Goal: Task Accomplishment & Management: Complete application form

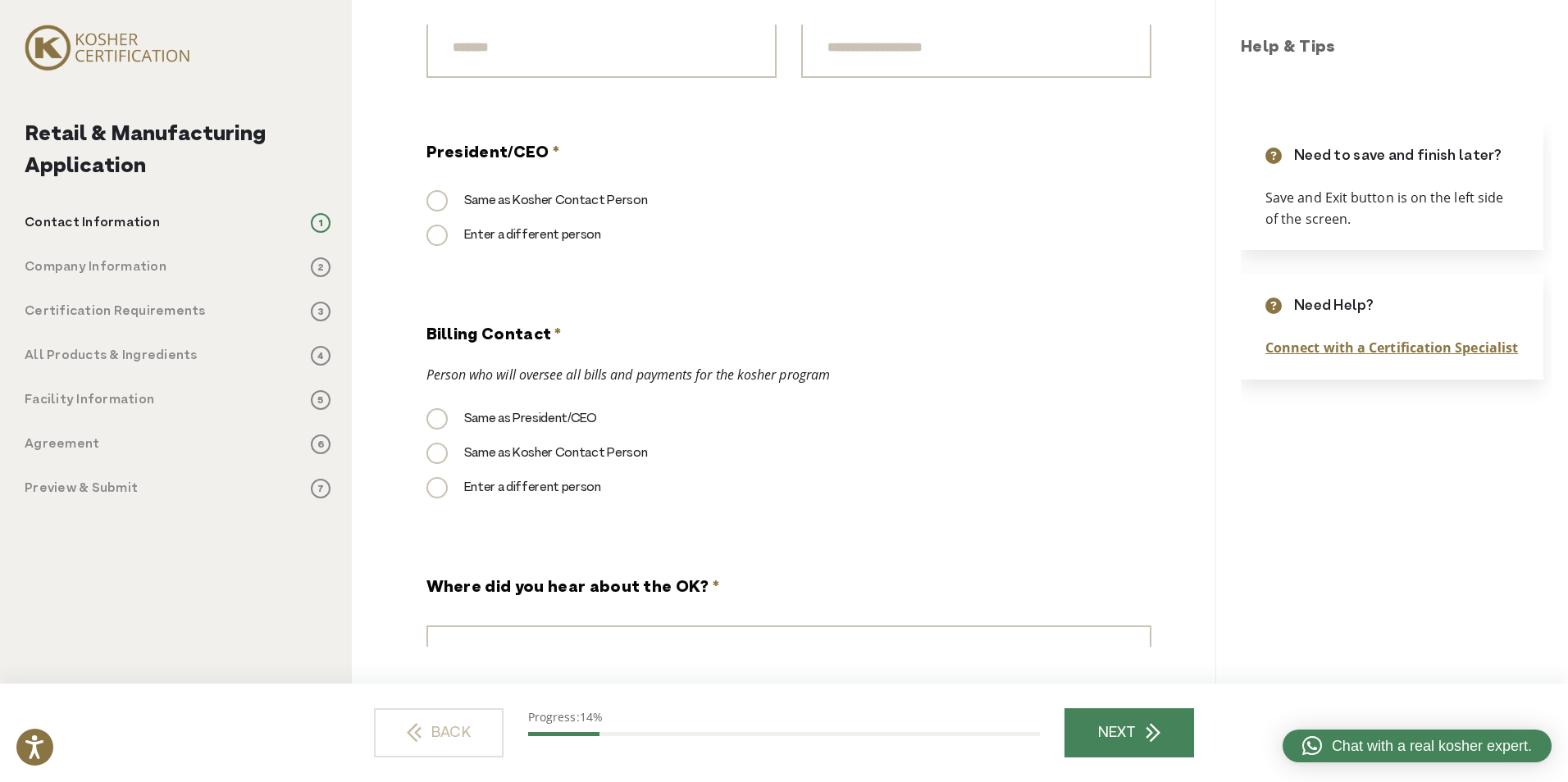
scroll to position [1353, 0]
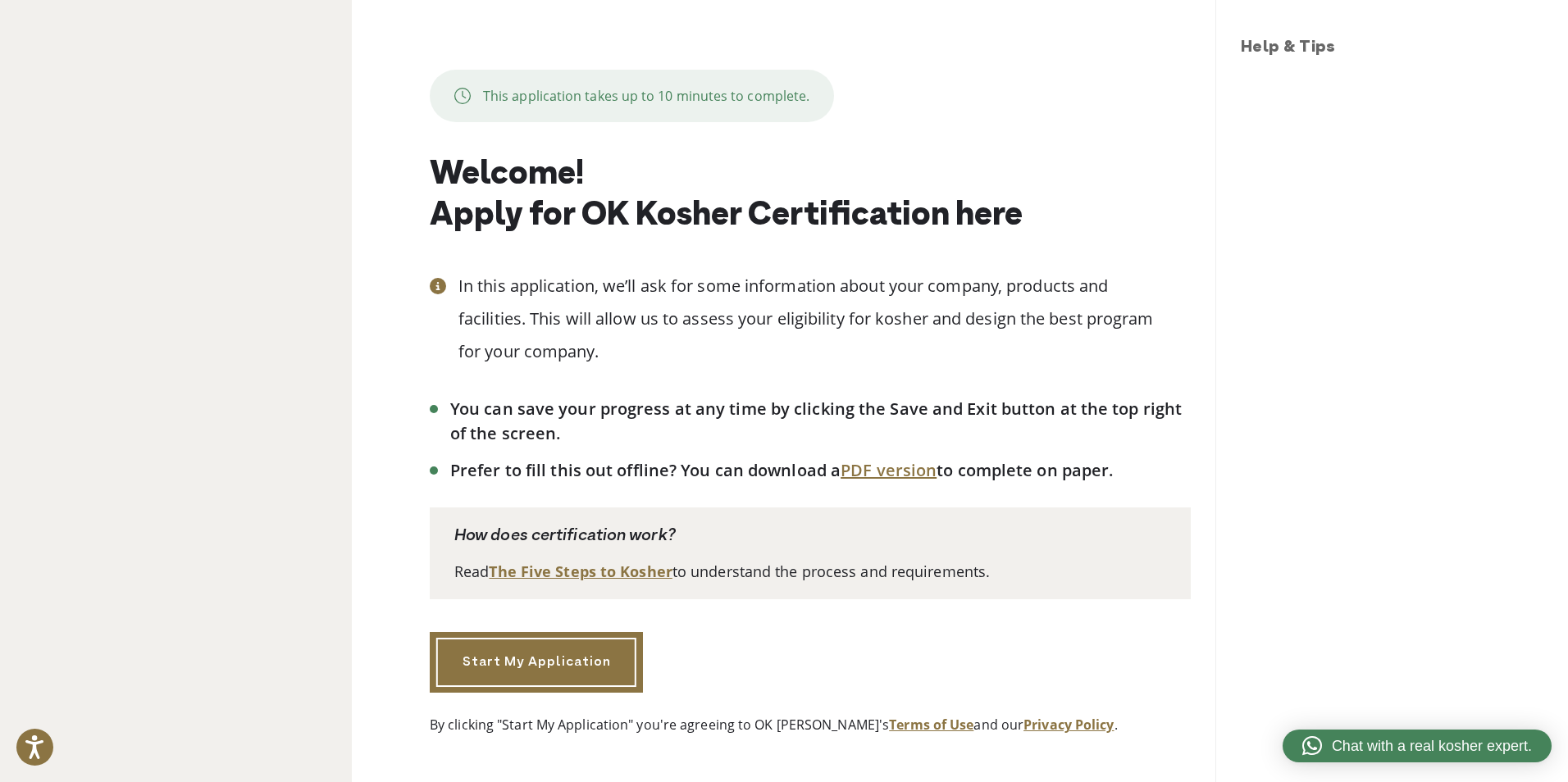
scroll to position [50, 0]
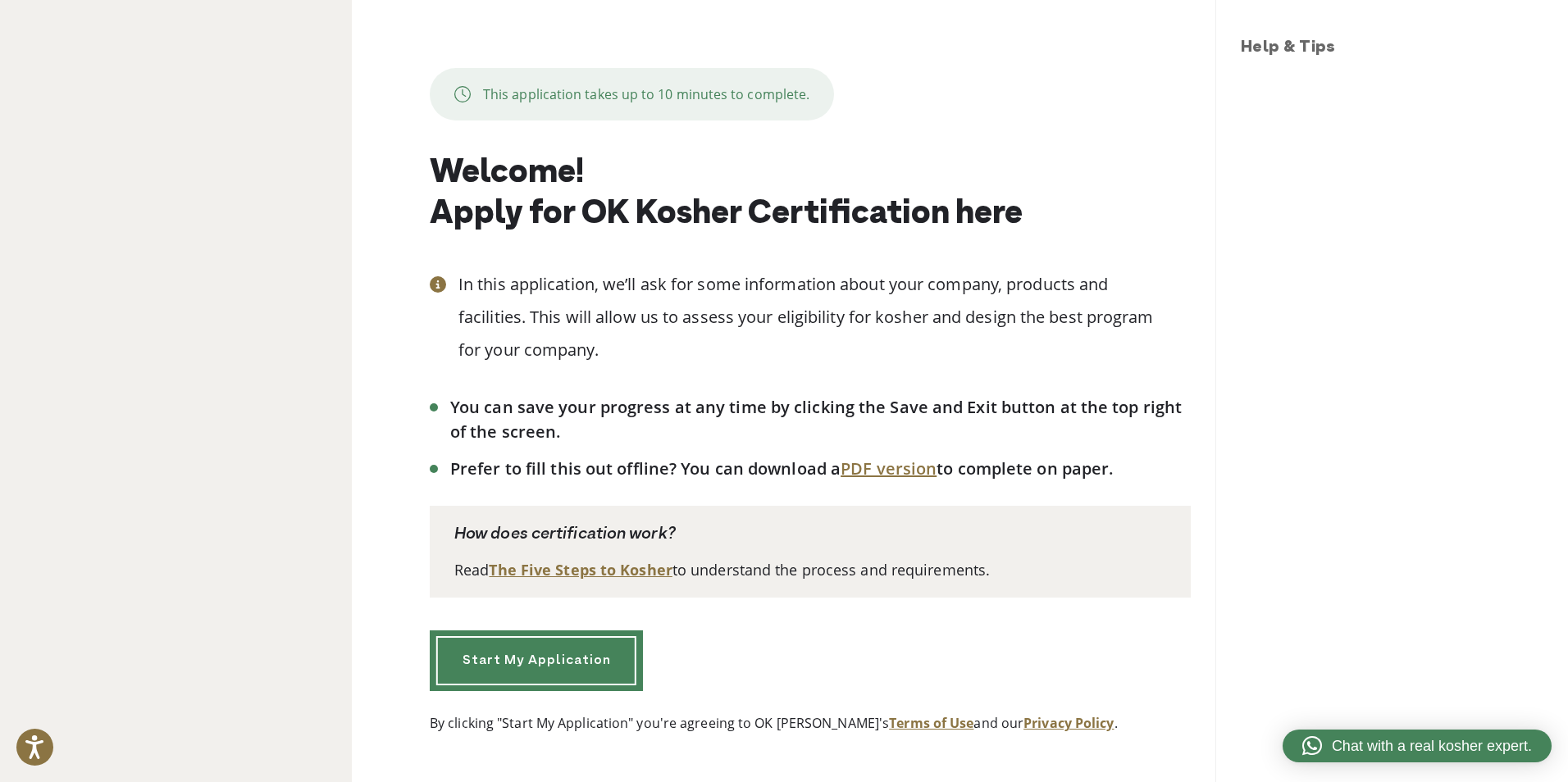
click at [557, 658] on link "Start My Application" at bounding box center [536, 661] width 213 height 61
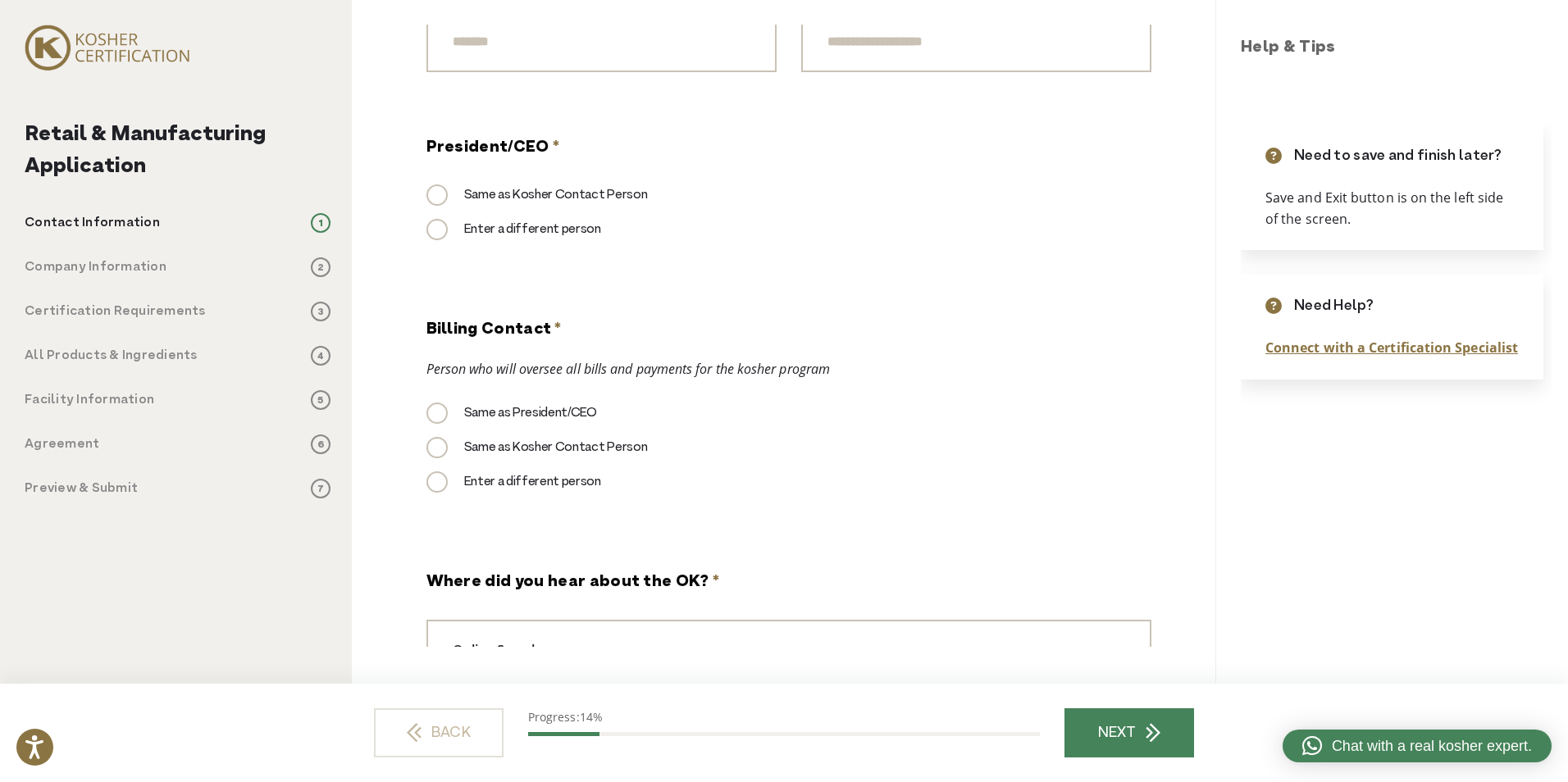
scroll to position [1599, 0]
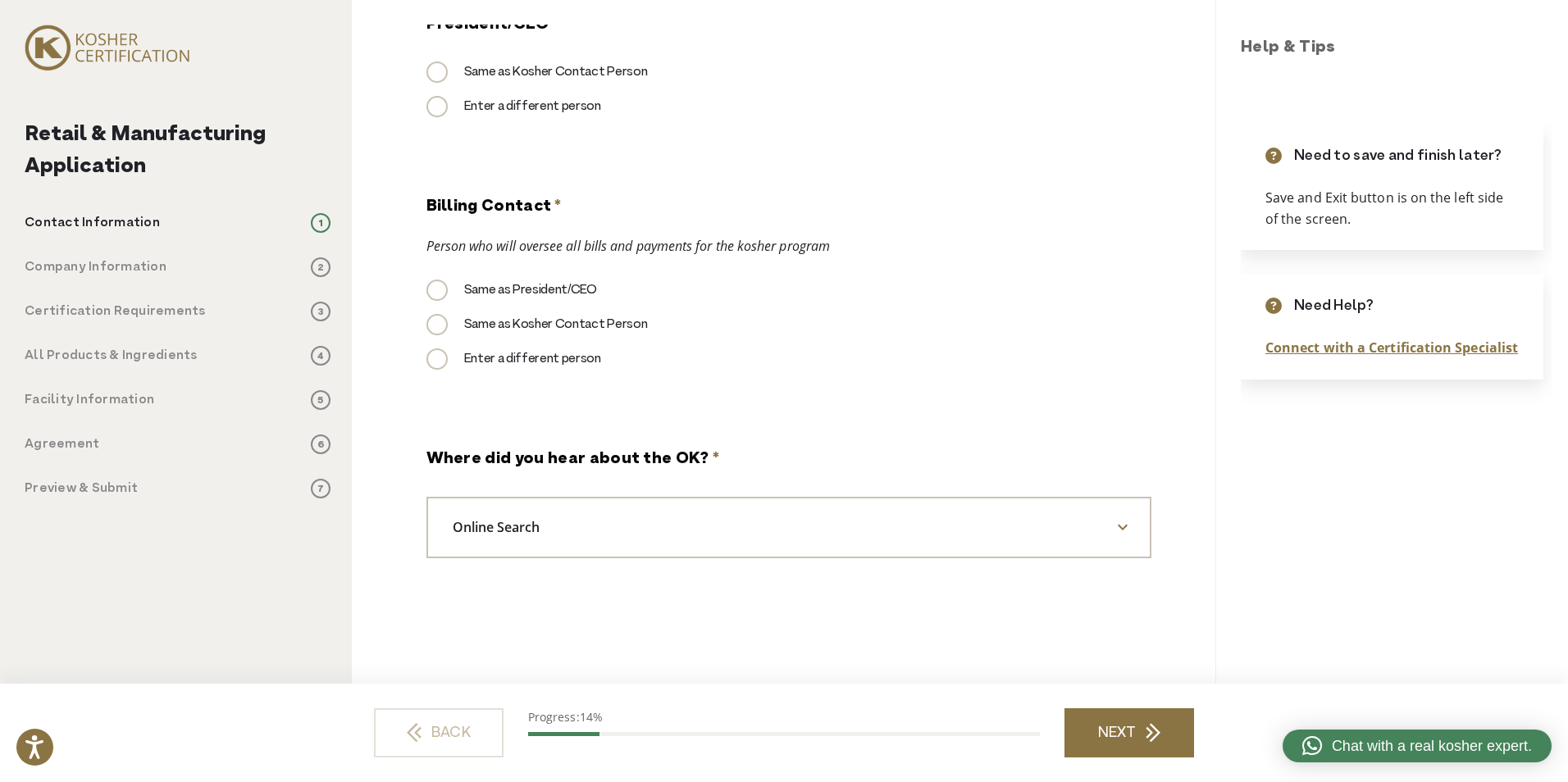
click at [1098, 726] on link "NEXT" at bounding box center [1129, 733] width 129 height 50
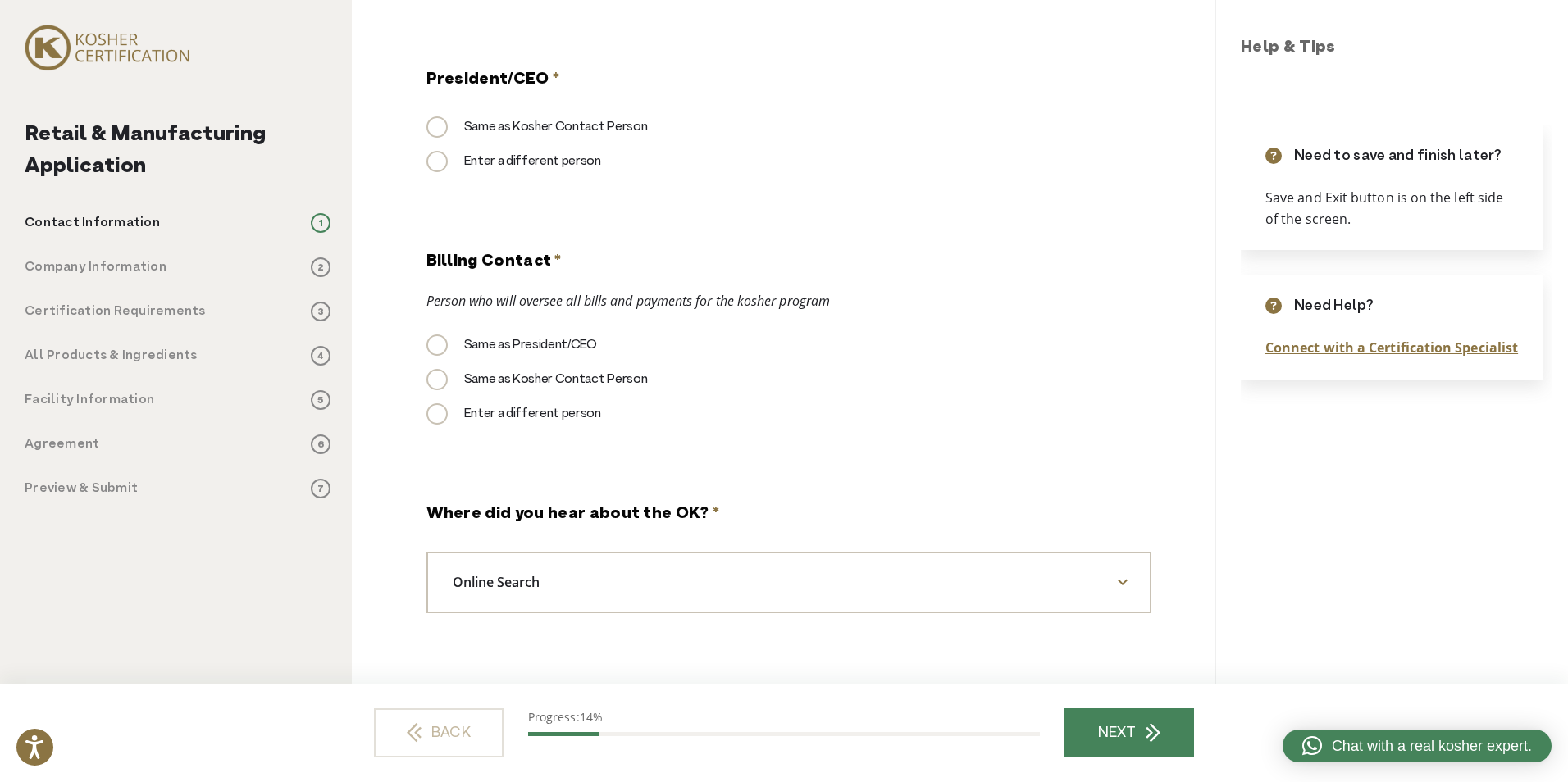
scroll to position [1653, 0]
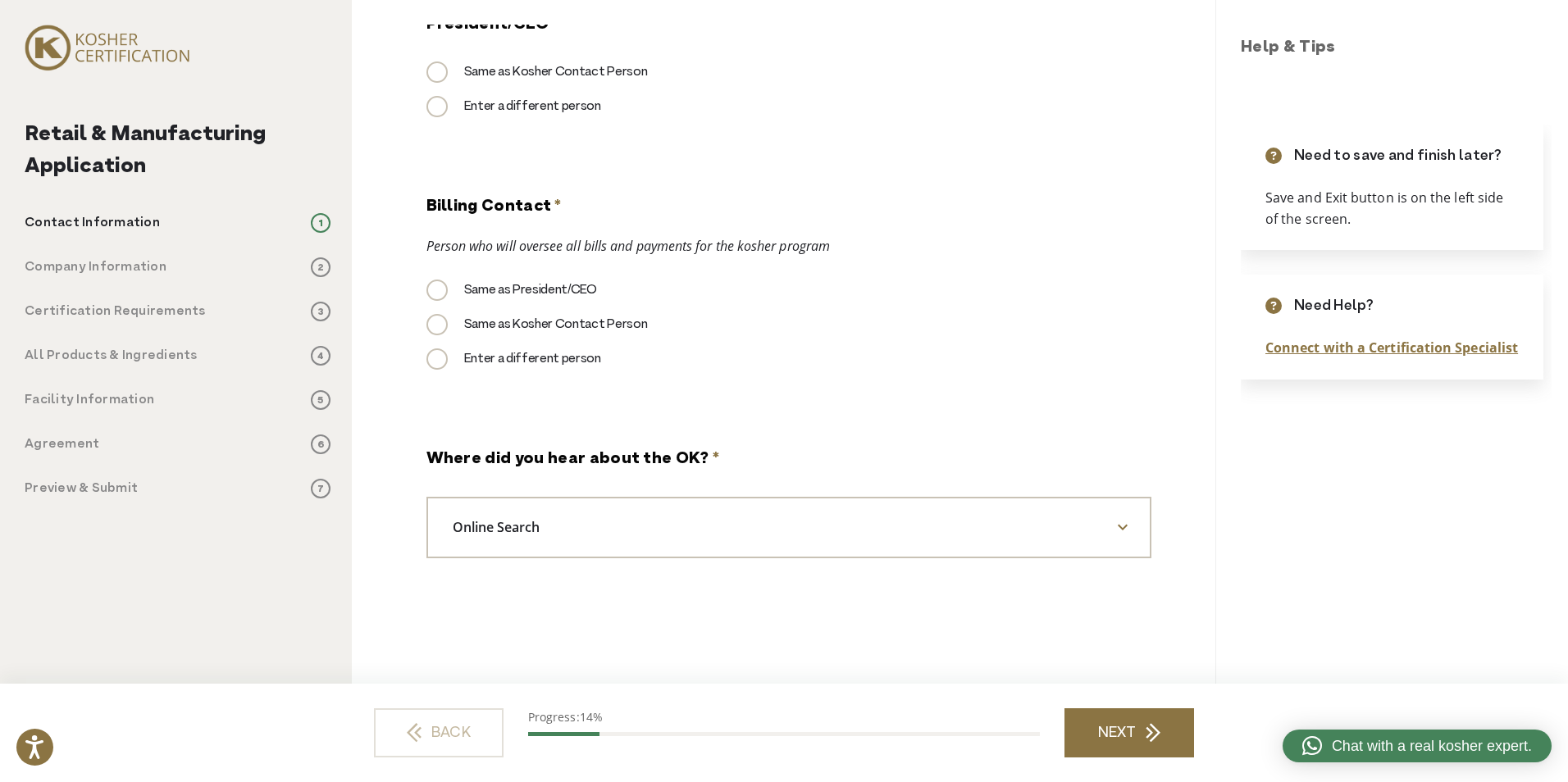
click at [1118, 741] on link "NEXT" at bounding box center [1129, 733] width 129 height 50
click at [1081, 719] on link "NEXT" at bounding box center [1129, 733] width 129 height 50
click at [1103, 711] on link "NEXT" at bounding box center [1129, 733] width 129 height 50
click at [1114, 709] on link "NEXT" at bounding box center [1129, 733] width 129 height 50
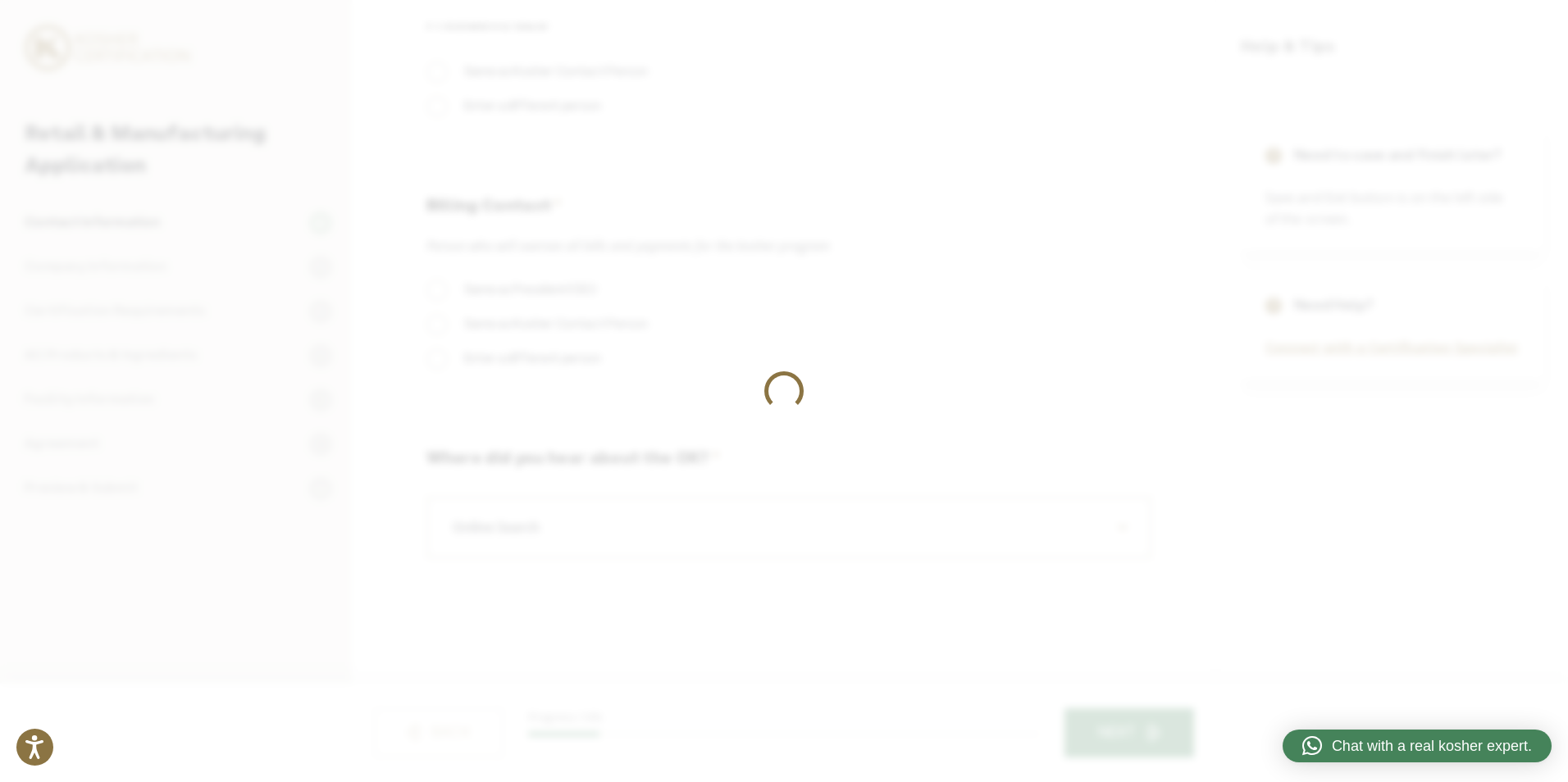
click at [1117, 723] on div at bounding box center [784, 391] width 1568 height 782
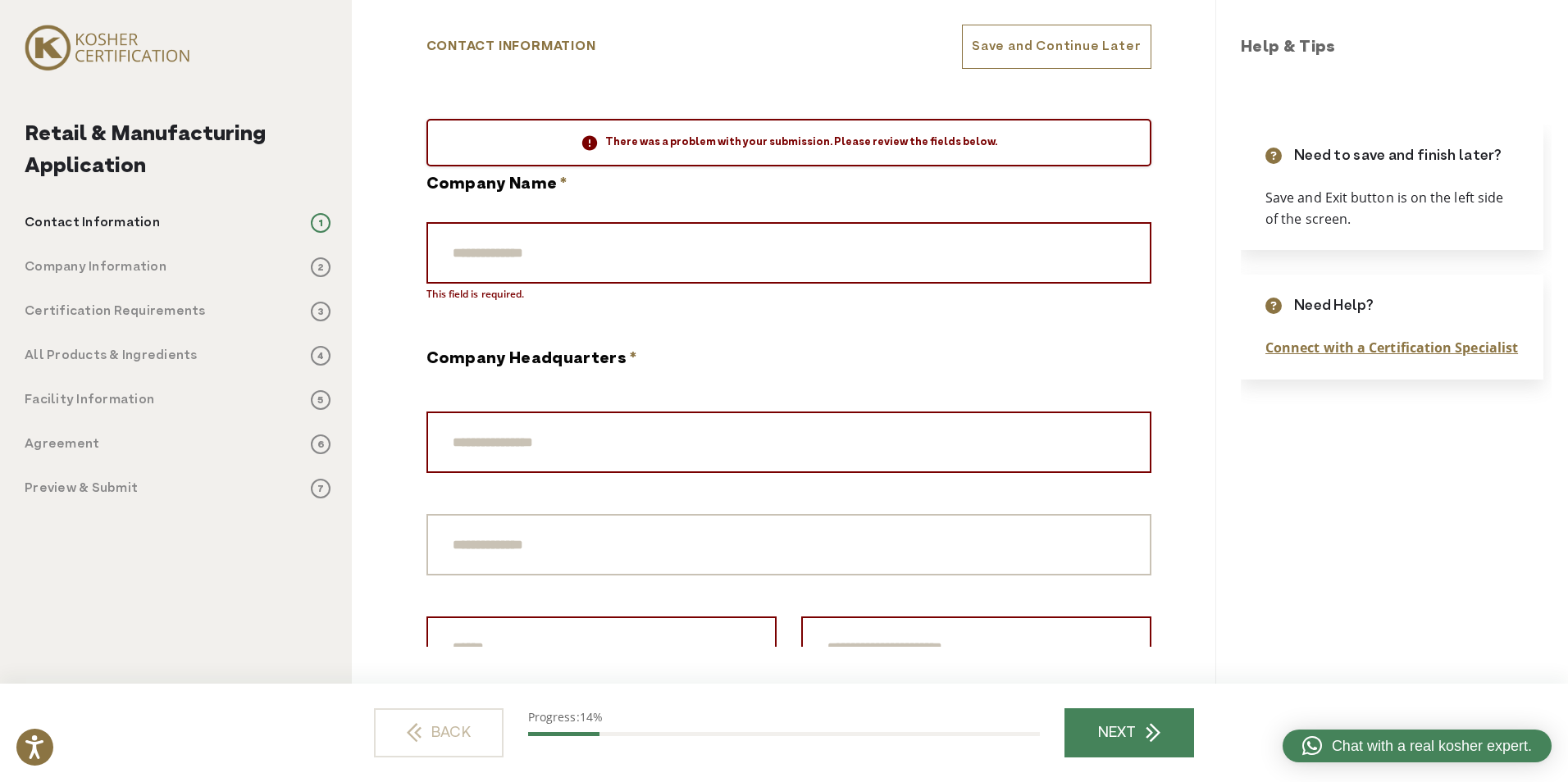
scroll to position [0, 0]
click at [324, 267] on span "2" at bounding box center [320, 267] width 19 height 19
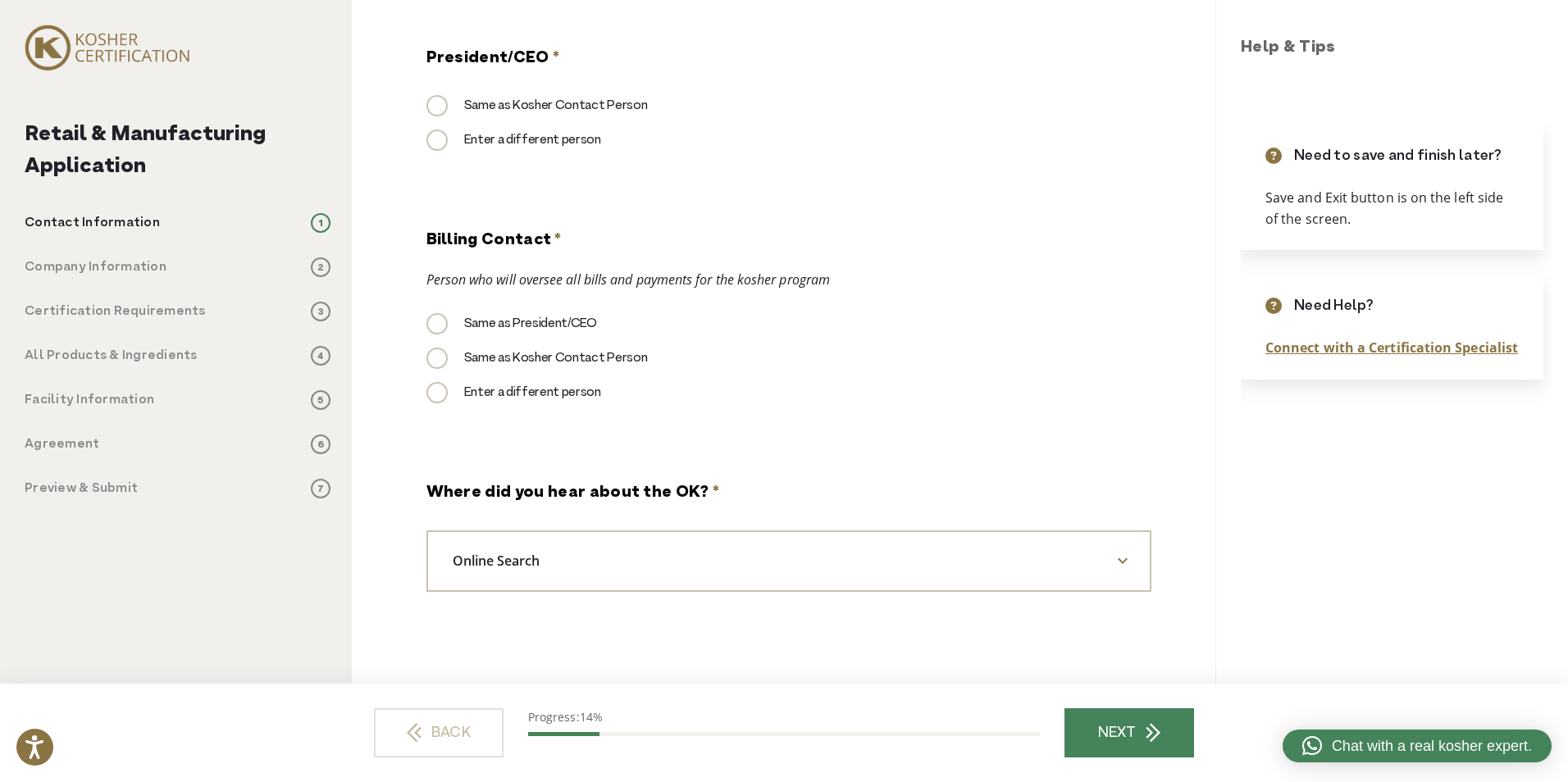
scroll to position [1653, 0]
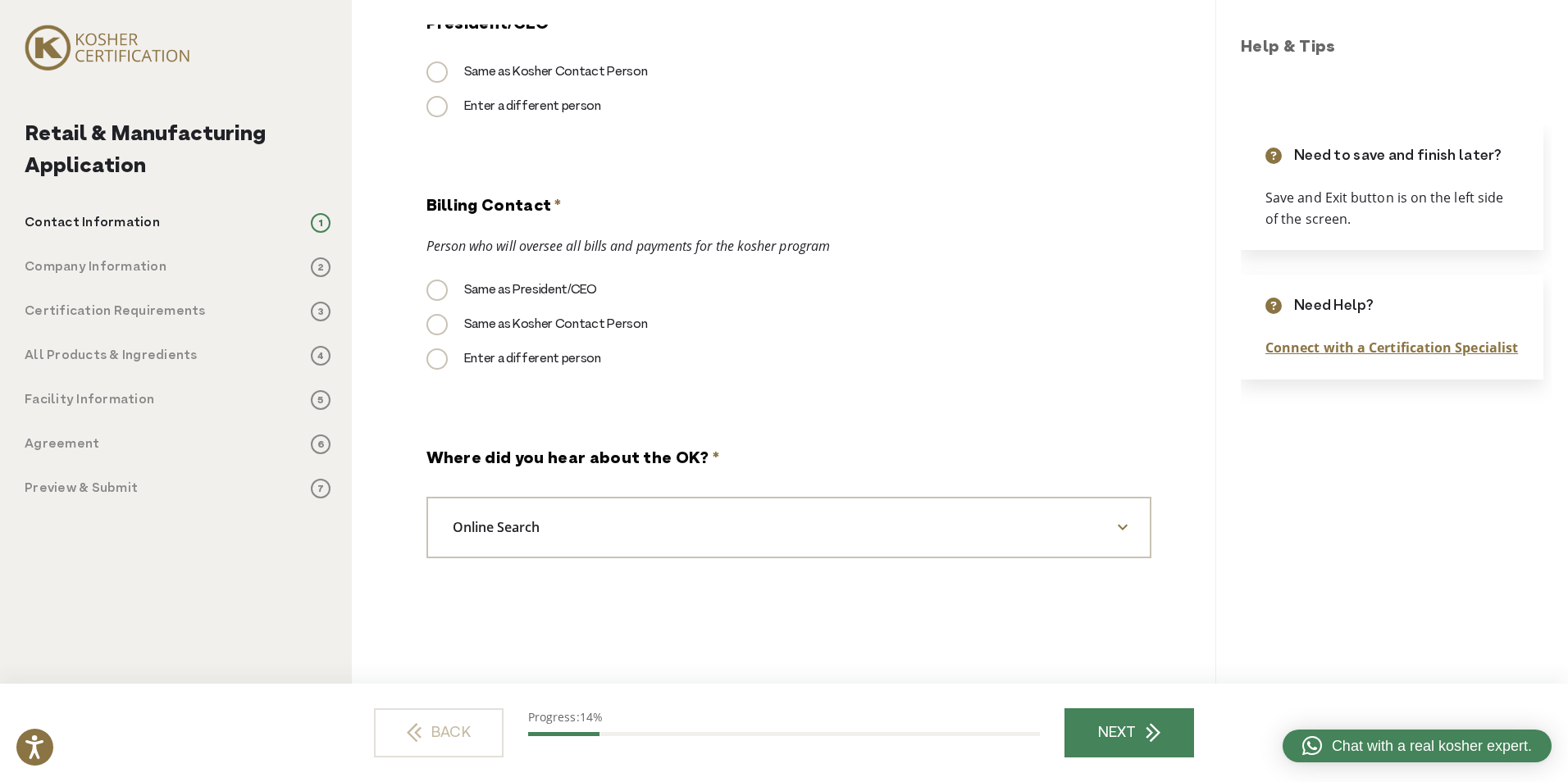
click at [312, 405] on span "5" at bounding box center [320, 399] width 19 height 19
click at [314, 450] on span "6" at bounding box center [320, 443] width 19 height 19
click at [317, 491] on span "7" at bounding box center [320, 488] width 19 height 19
click at [1121, 719] on link "NEXT" at bounding box center [1129, 733] width 129 height 50
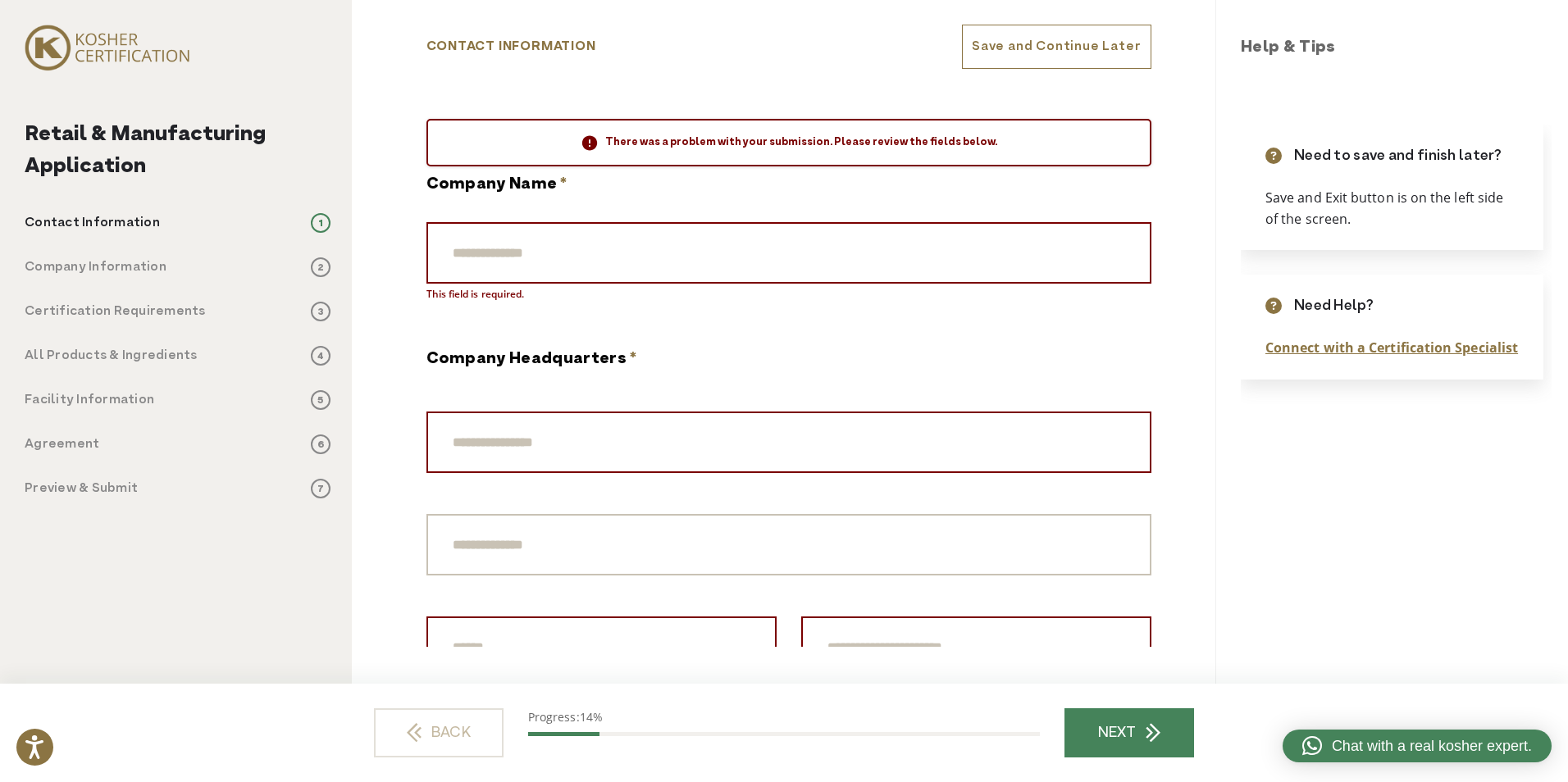
scroll to position [0, 0]
click at [1125, 714] on link "NEXT" at bounding box center [1129, 733] width 129 height 50
click at [1126, 713] on link "NEXT" at bounding box center [1129, 733] width 129 height 50
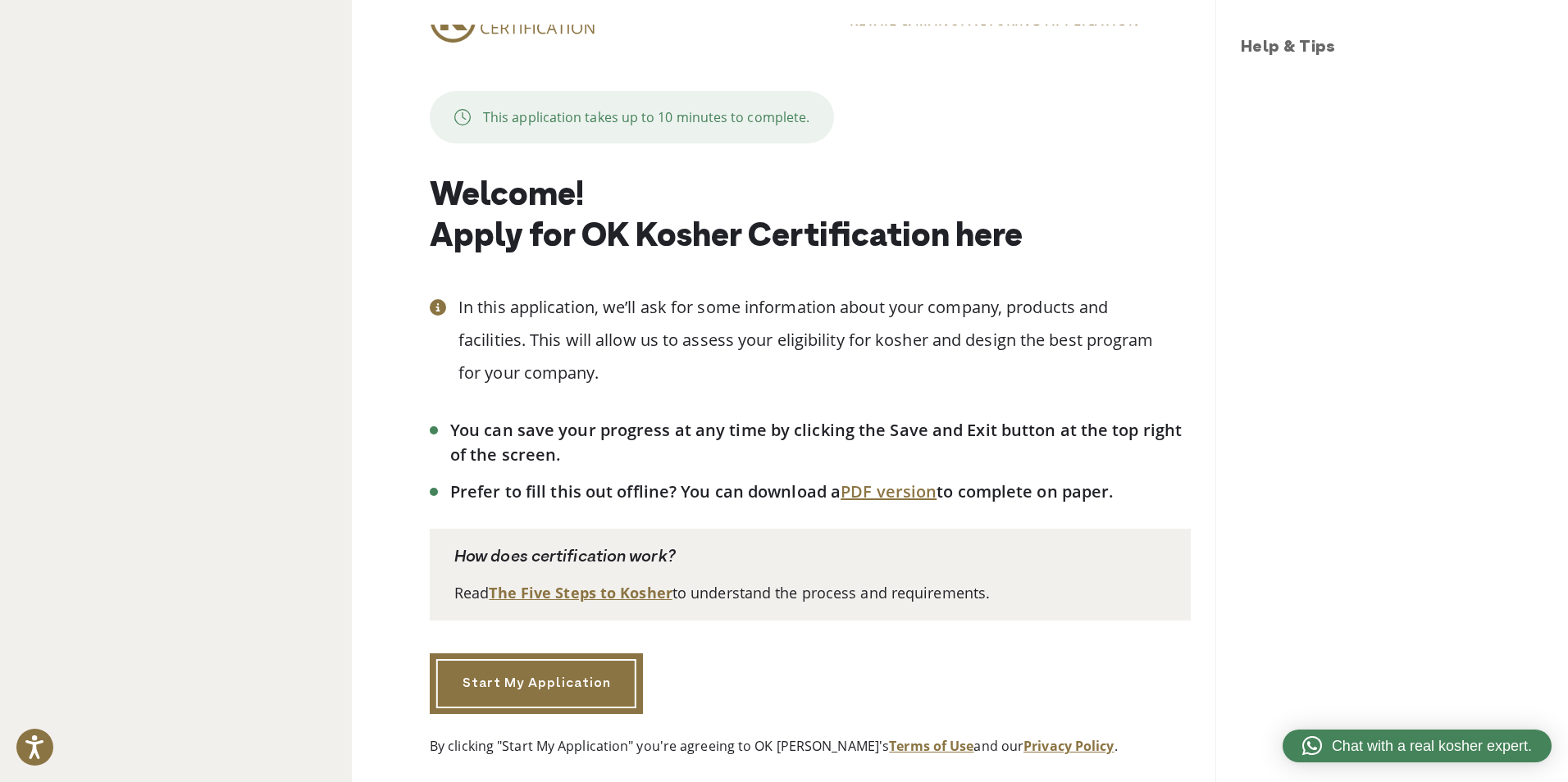
scroll to position [50, 0]
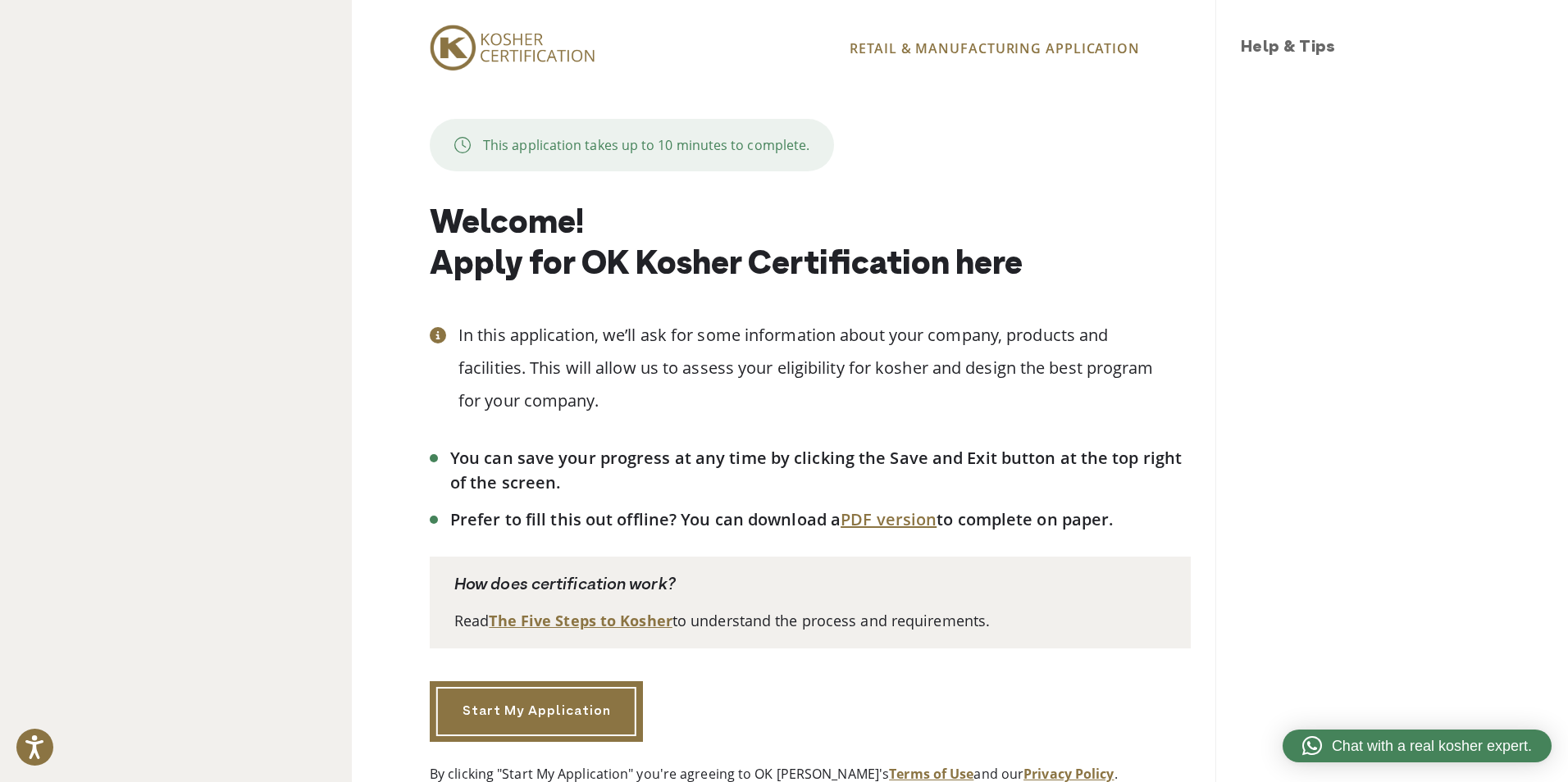
scroll to position [50, 0]
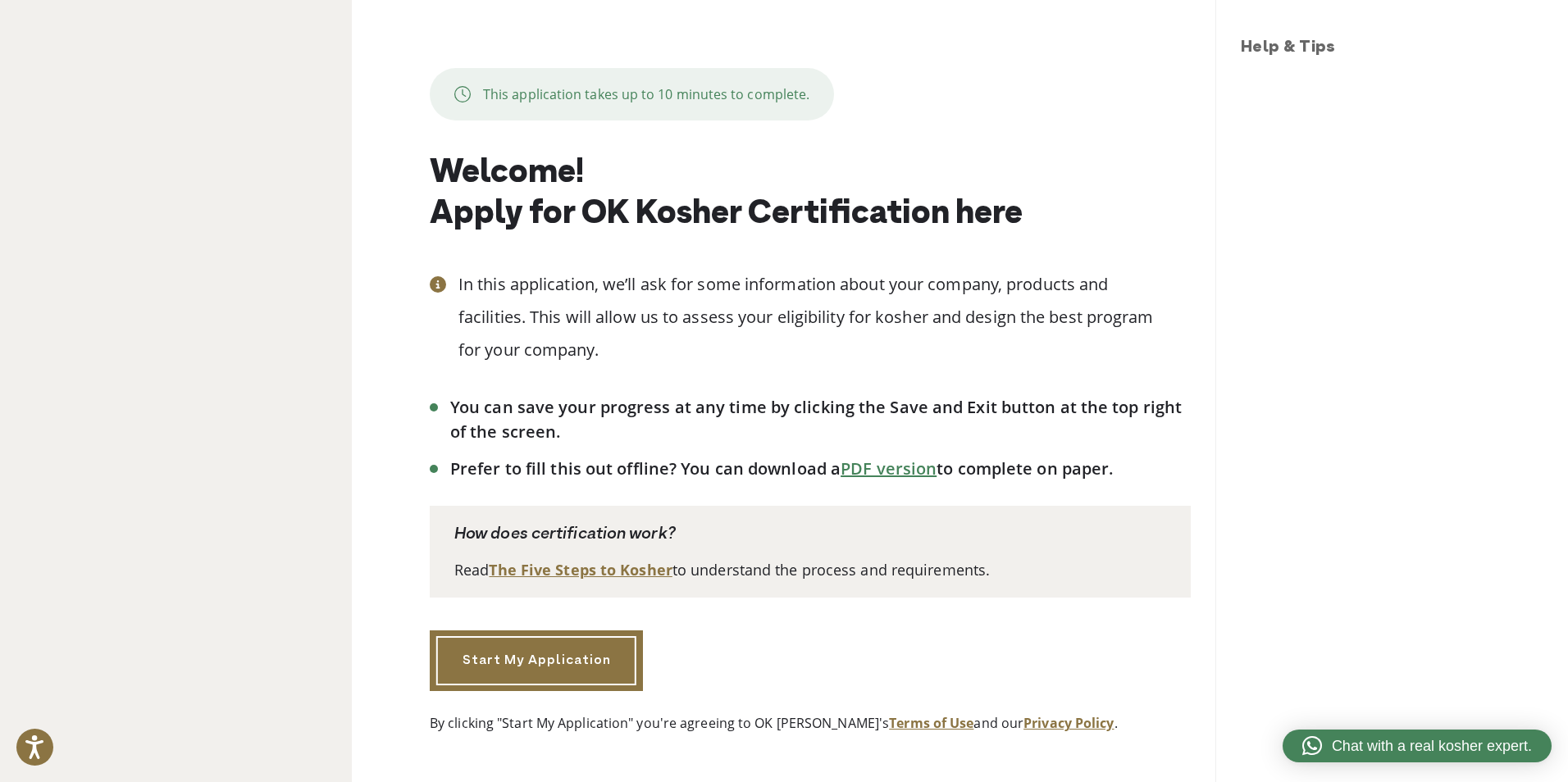
click at [863, 464] on link "PDF version" at bounding box center [889, 468] width 96 height 22
drag, startPoint x: 524, startPoint y: 663, endPoint x: 587, endPoint y: 661, distance: 63.0
click at [524, 663] on link "Start My Application" at bounding box center [536, 661] width 213 height 61
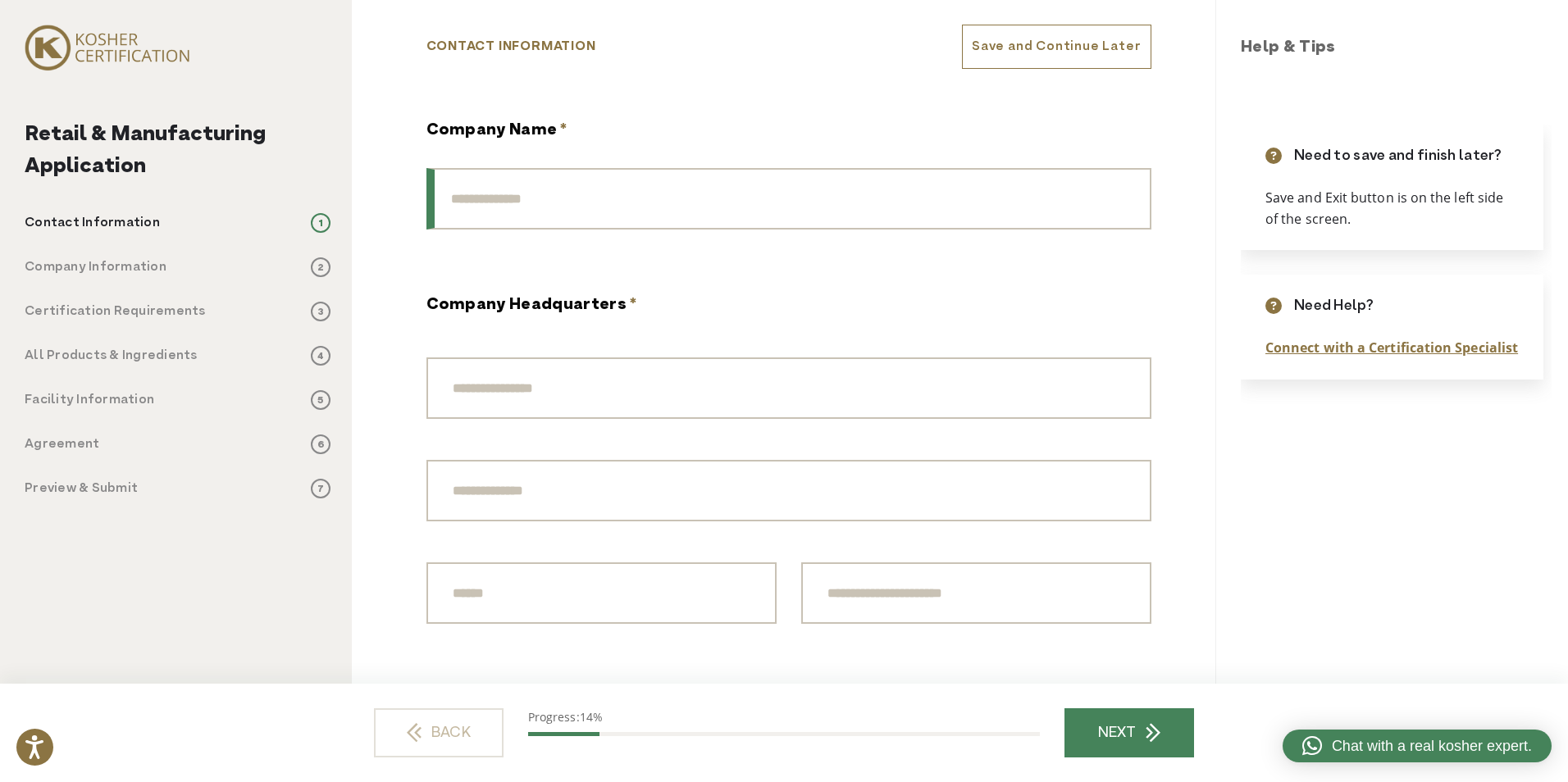
click at [491, 188] on input "Company Name *" at bounding box center [790, 198] width 725 height 61
click at [609, 204] on input "Company Name *" at bounding box center [790, 198] width 725 height 61
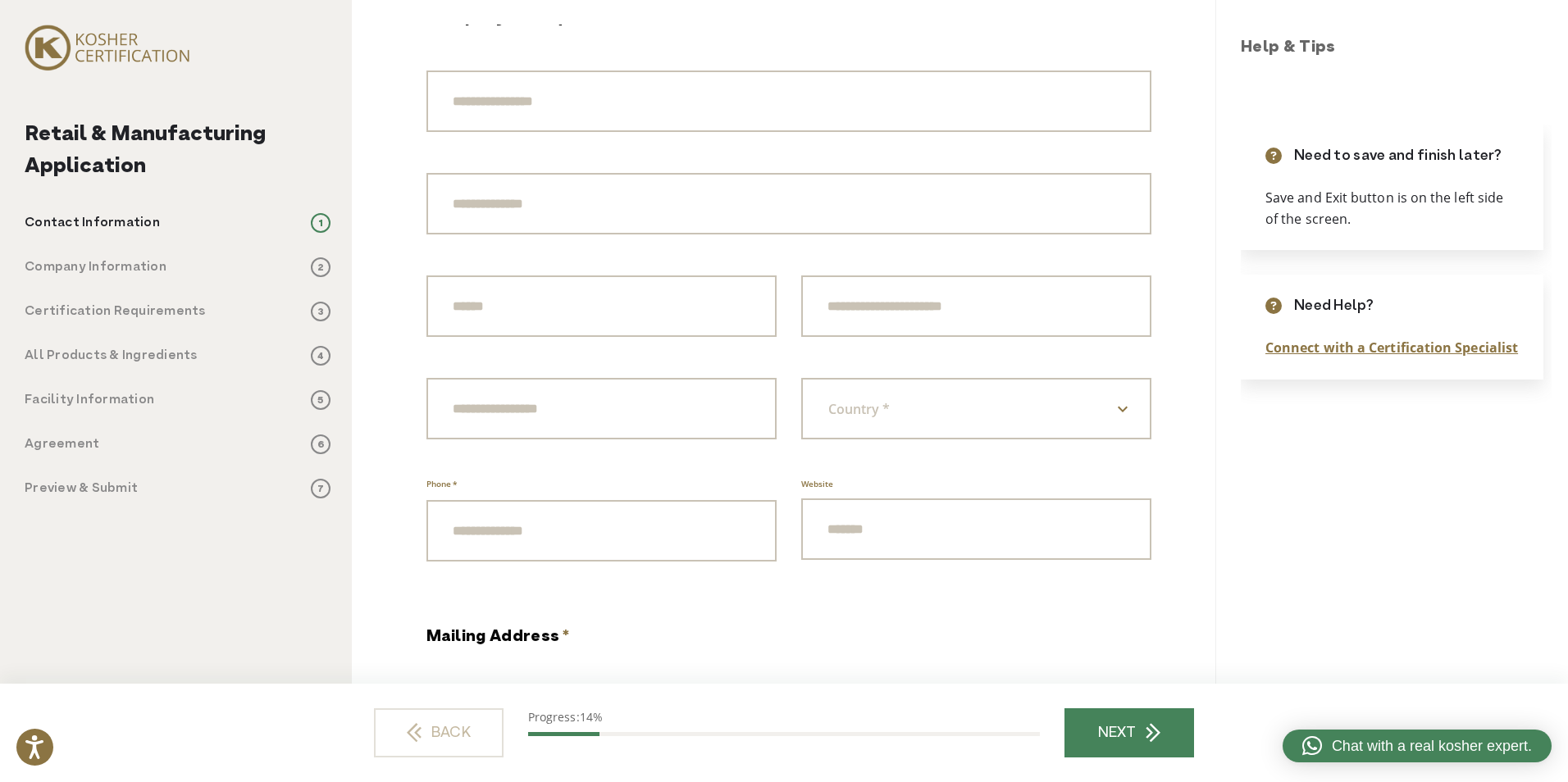
scroll to position [287, 0]
